Goal: Check status: Check status

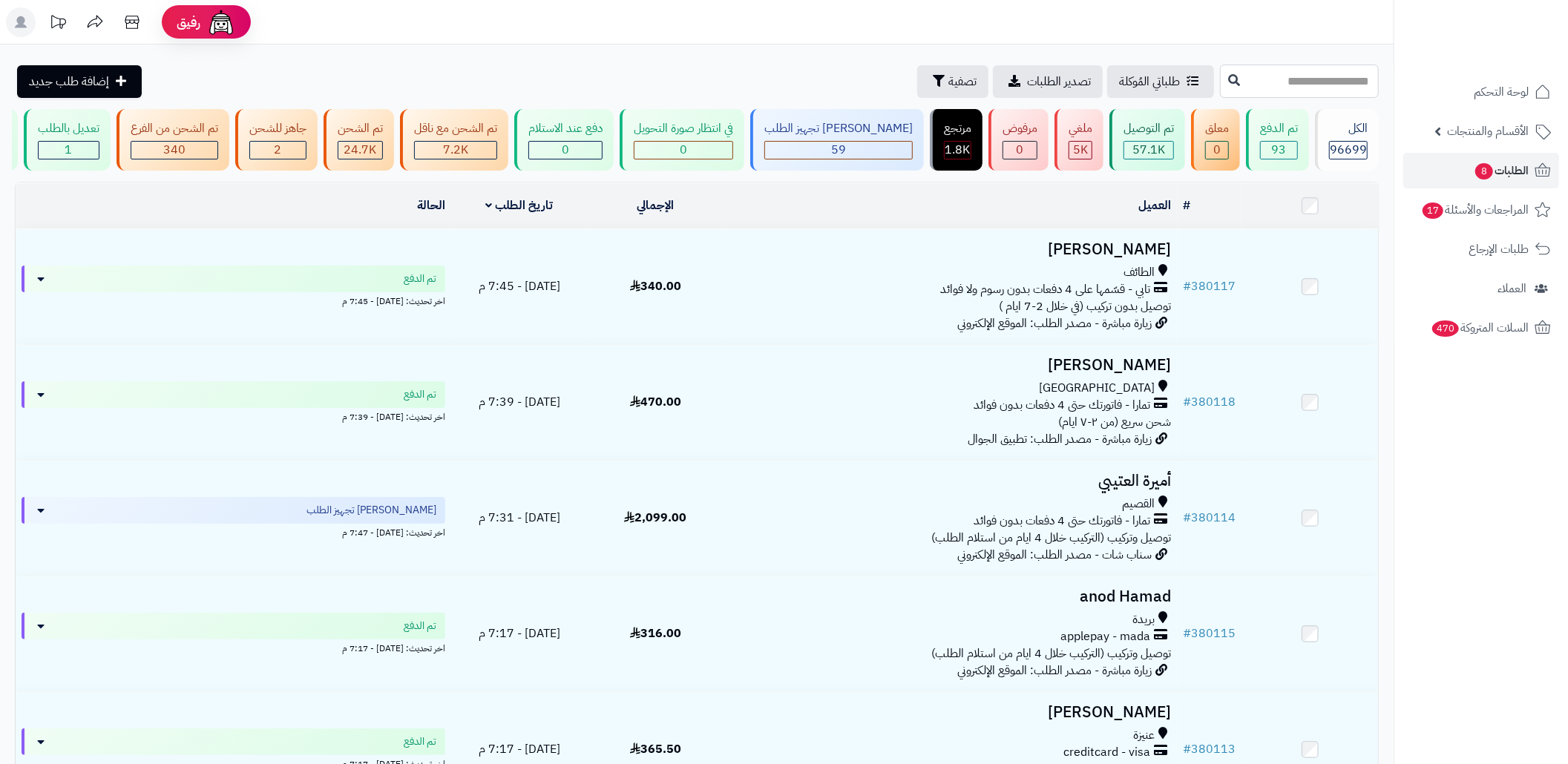
click at [1260, 81] on input "text" at bounding box center [1299, 81] width 159 height 34
paste input "******"
type input "******"
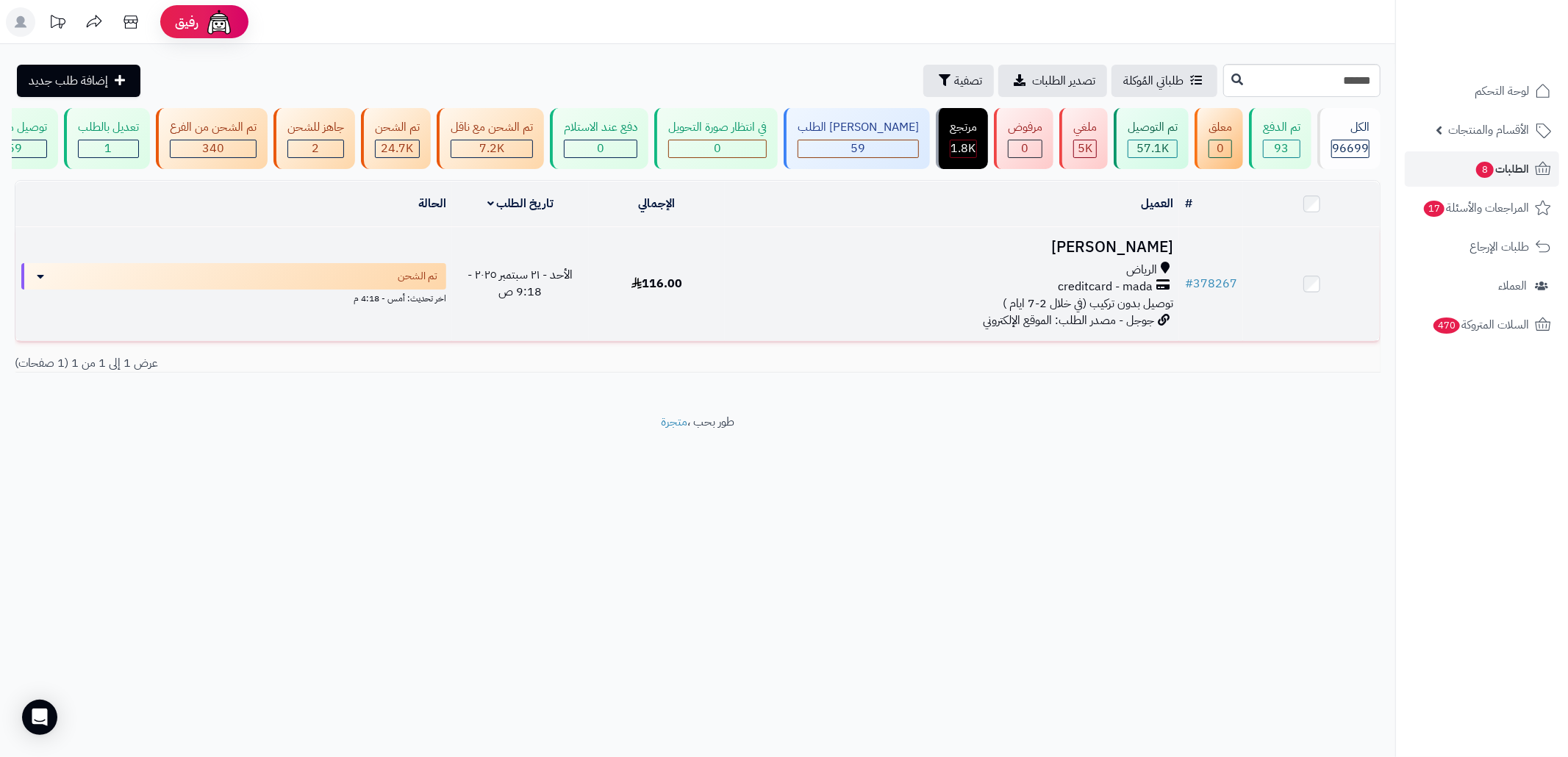
click at [969, 256] on h3 "[PERSON_NAME]" at bounding box center [951, 247] width 442 height 17
